Goal: Task Accomplishment & Management: Manage account settings

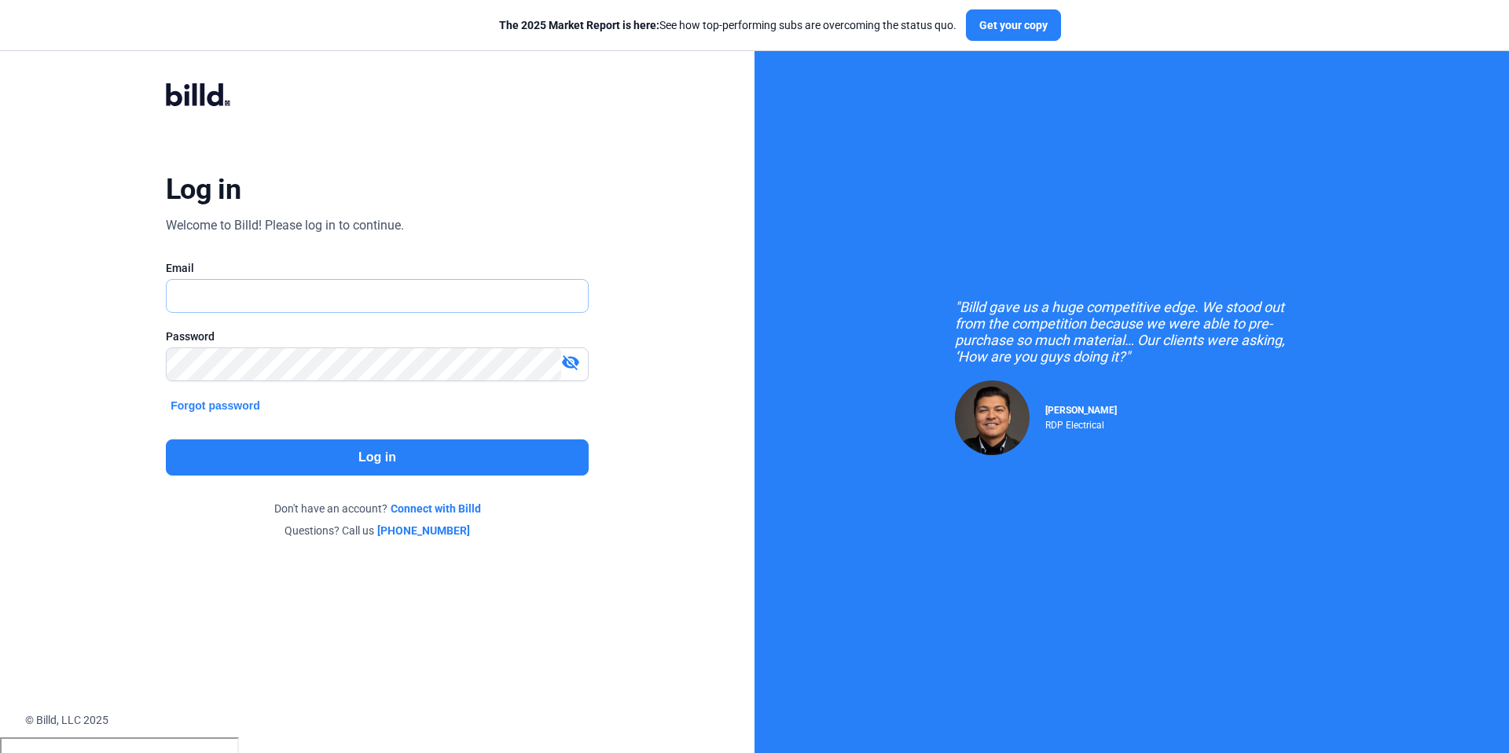
click at [333, 306] on input "text" at bounding box center [369, 296] width 404 height 32
type input "[PERSON_NAME][EMAIL_ADDRESS][DOMAIN_NAME]"
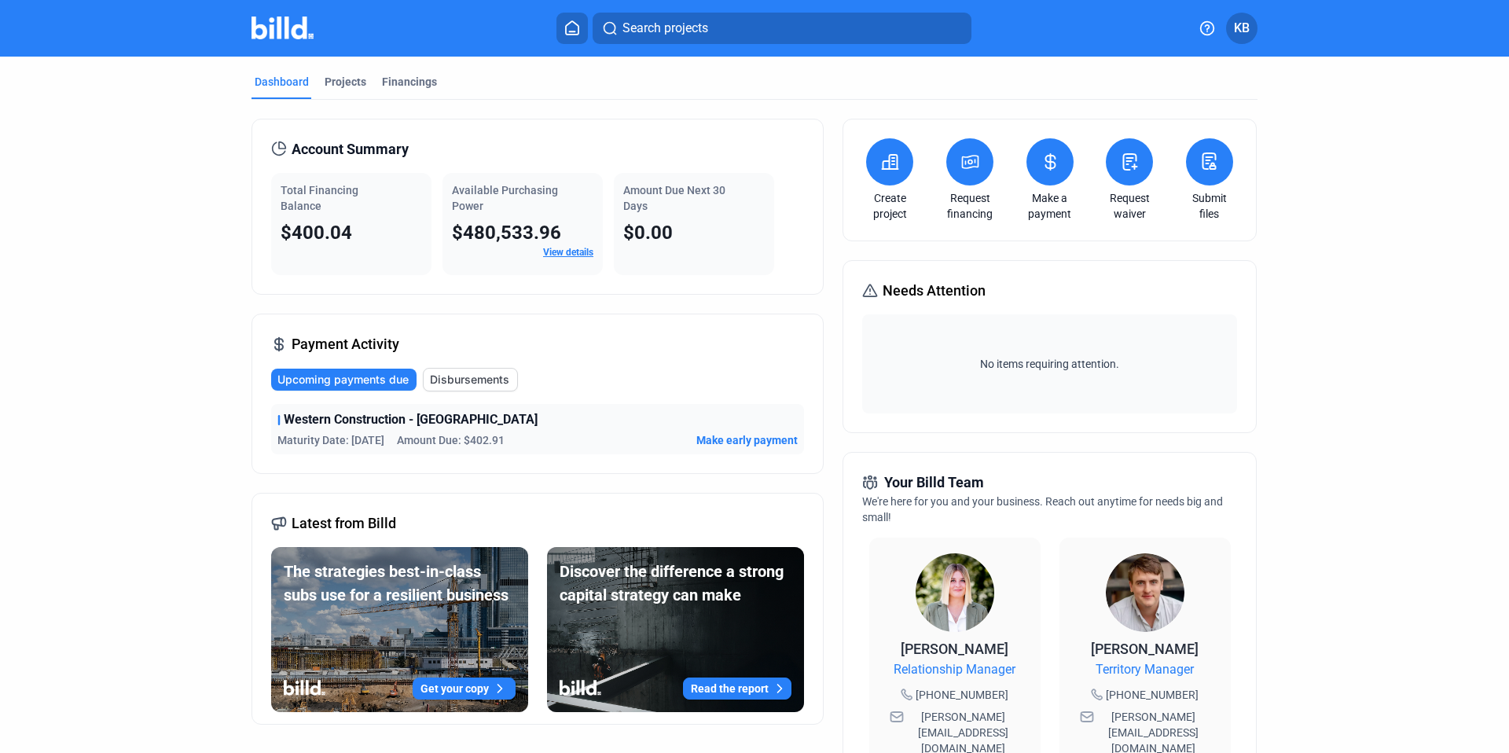
click at [1244, 29] on span "KB" at bounding box center [1242, 28] width 16 height 19
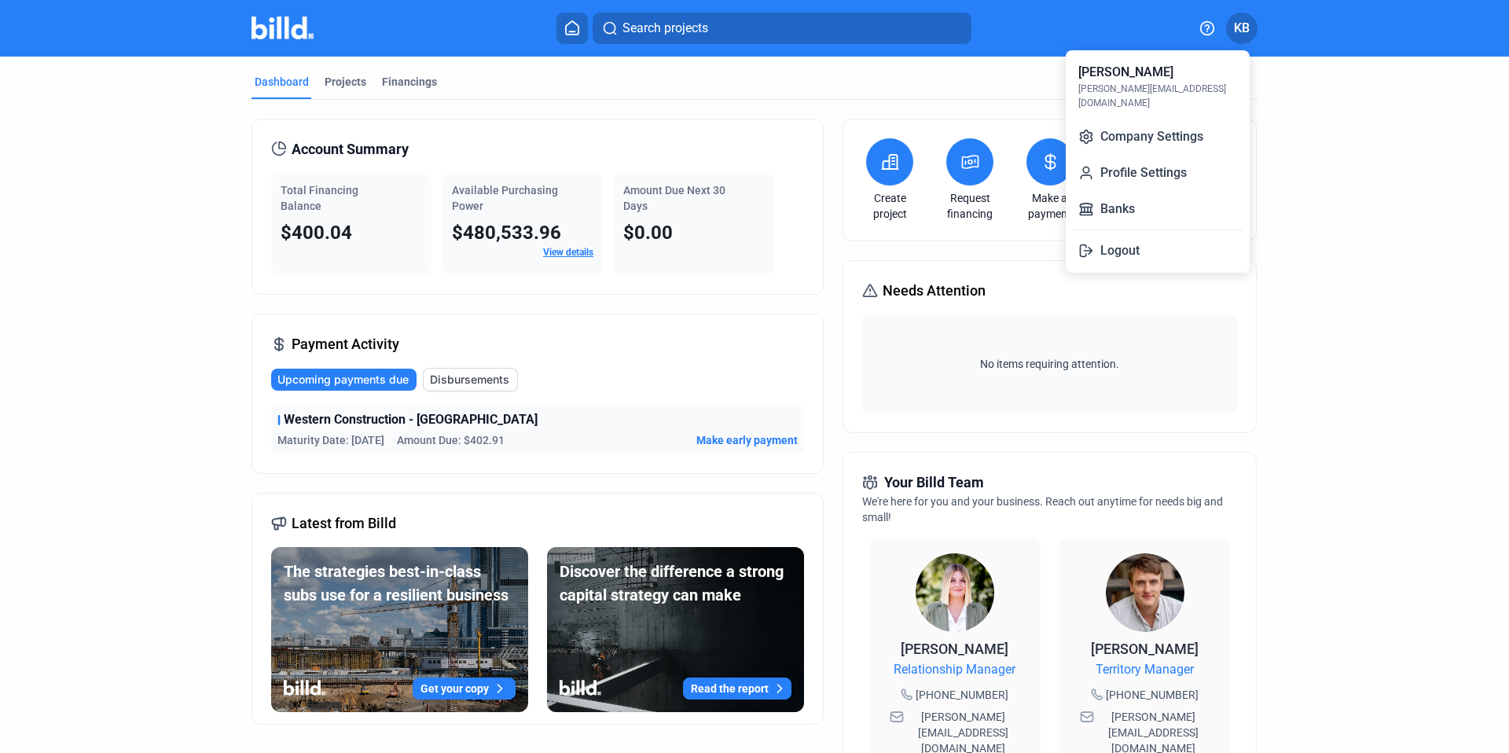
click at [468, 689] on div at bounding box center [754, 376] width 1509 height 753
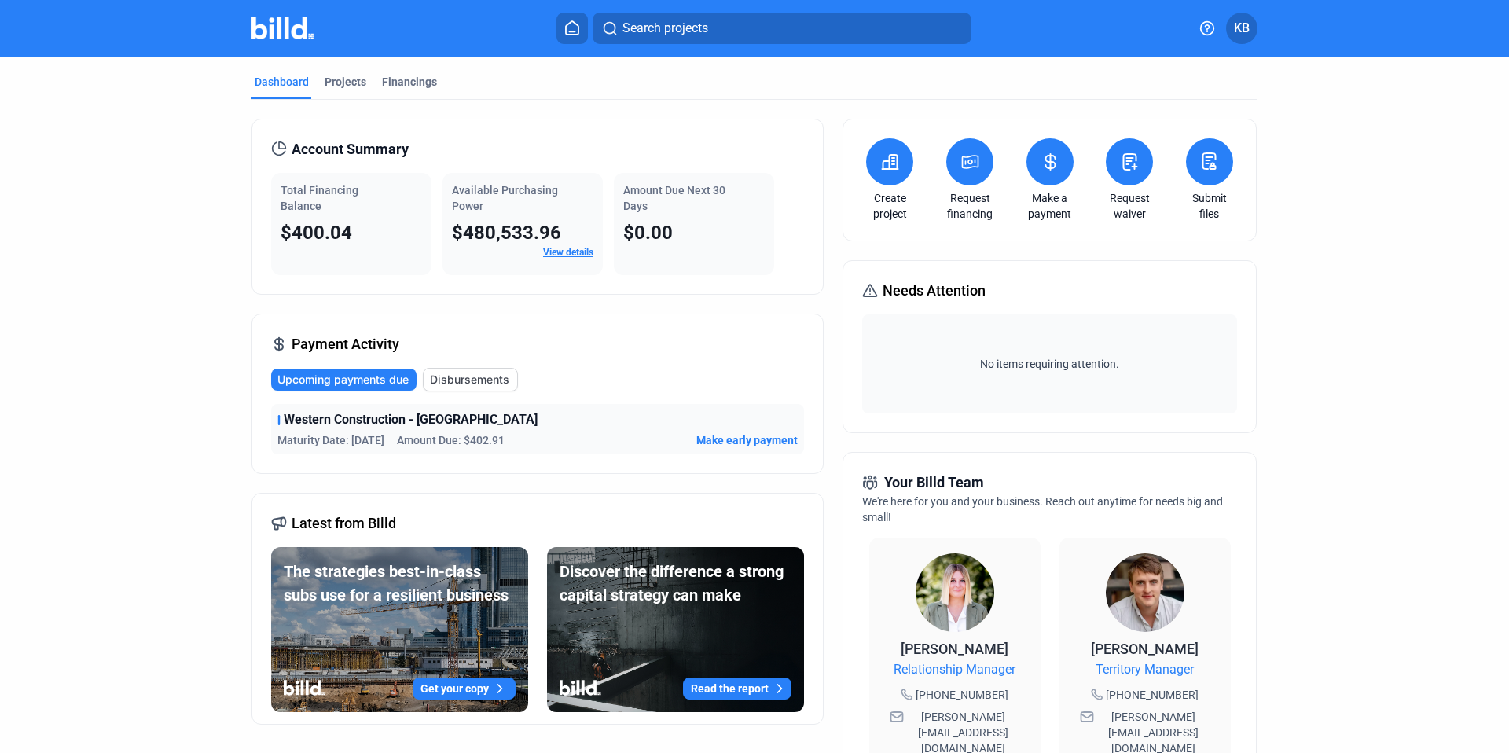
click at [421, 653] on div "Get your copy" at bounding box center [400, 666] width 232 height 118
click at [456, 687] on button "Get your copy" at bounding box center [464, 689] width 103 height 22
click at [1254, 31] on button "KB" at bounding box center [1241, 28] width 31 height 31
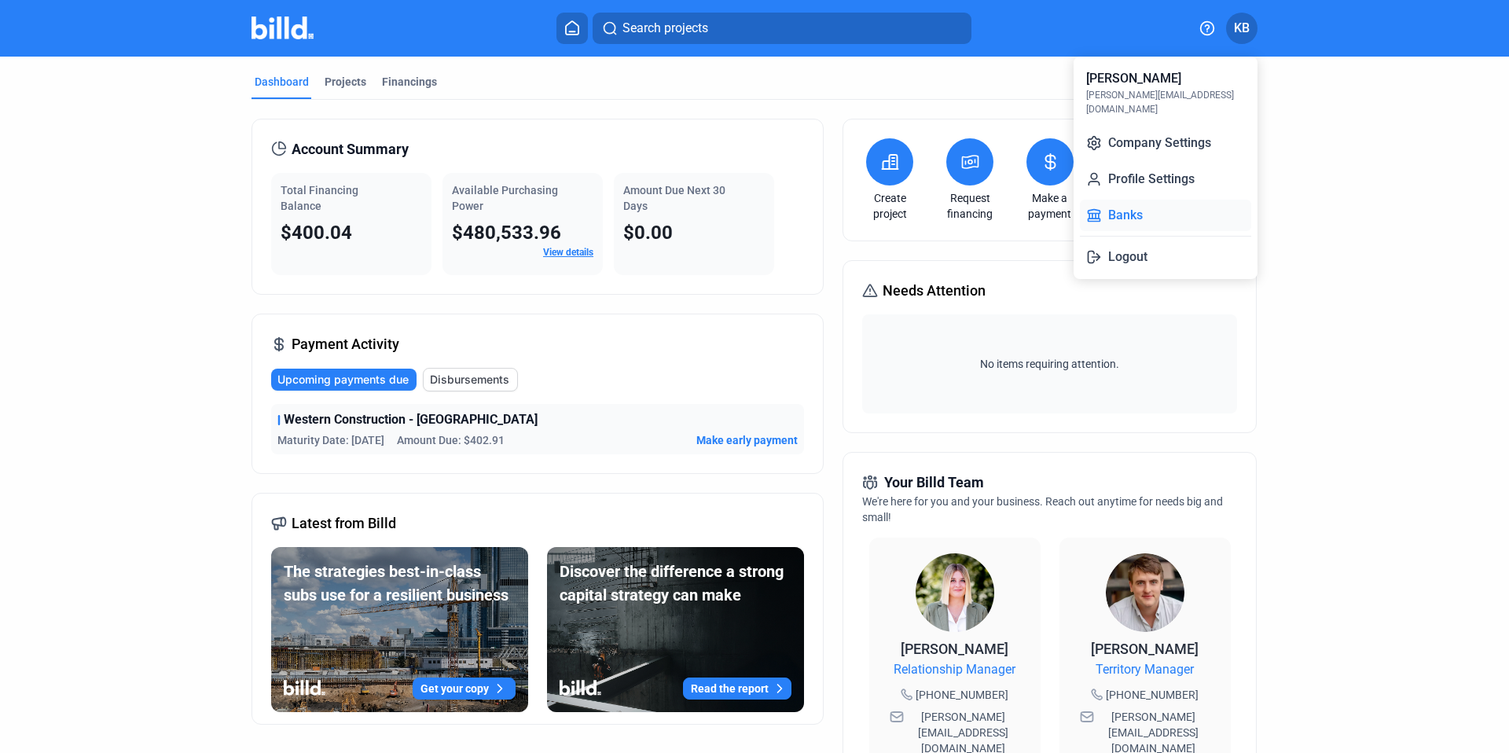
click at [1148, 207] on button "Banks" at bounding box center [1165, 215] width 171 height 31
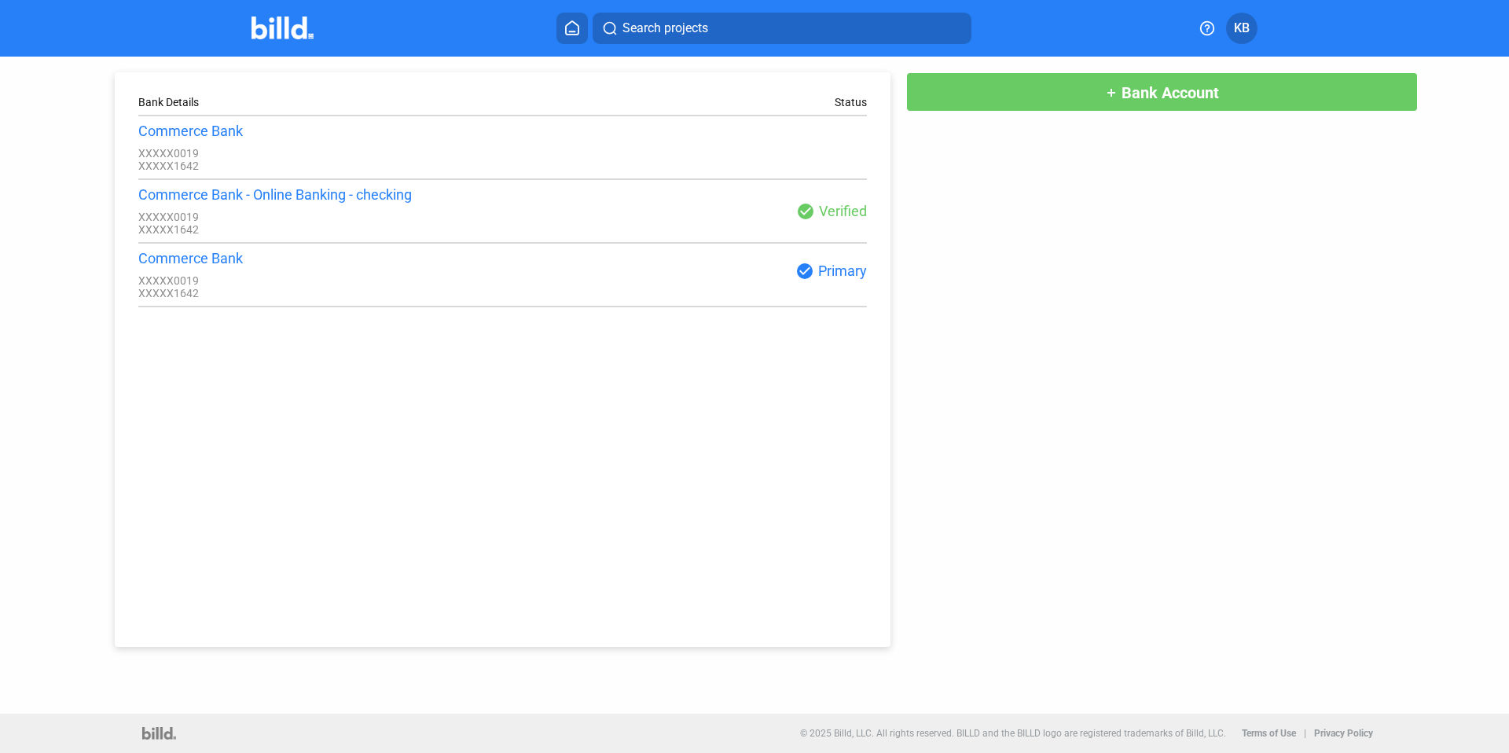
click at [1121, 103] on button "add Bank Account" at bounding box center [1162, 91] width 512 height 39
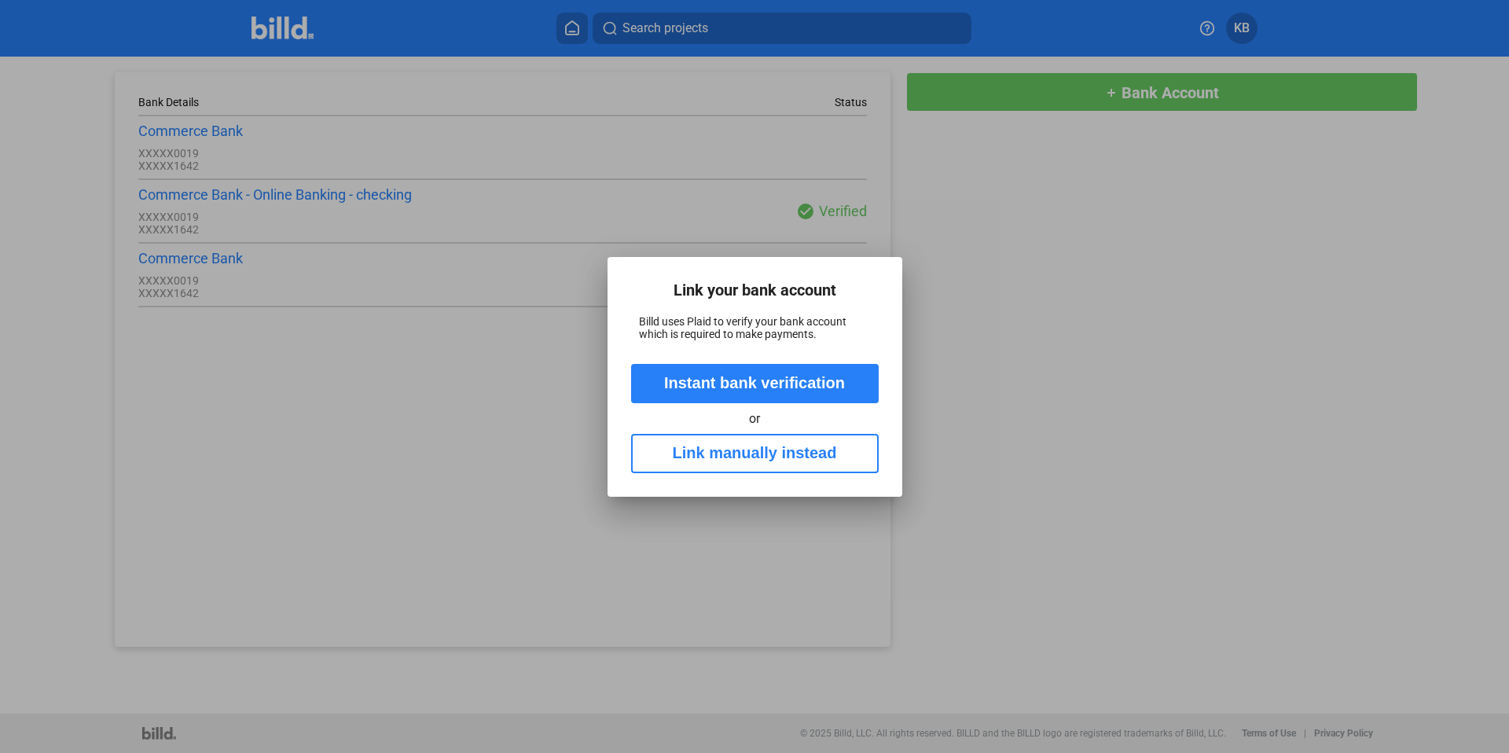
click at [693, 397] on button "Instant bank verification" at bounding box center [755, 383] width 248 height 39
